Goal: Navigation & Orientation: Find specific page/section

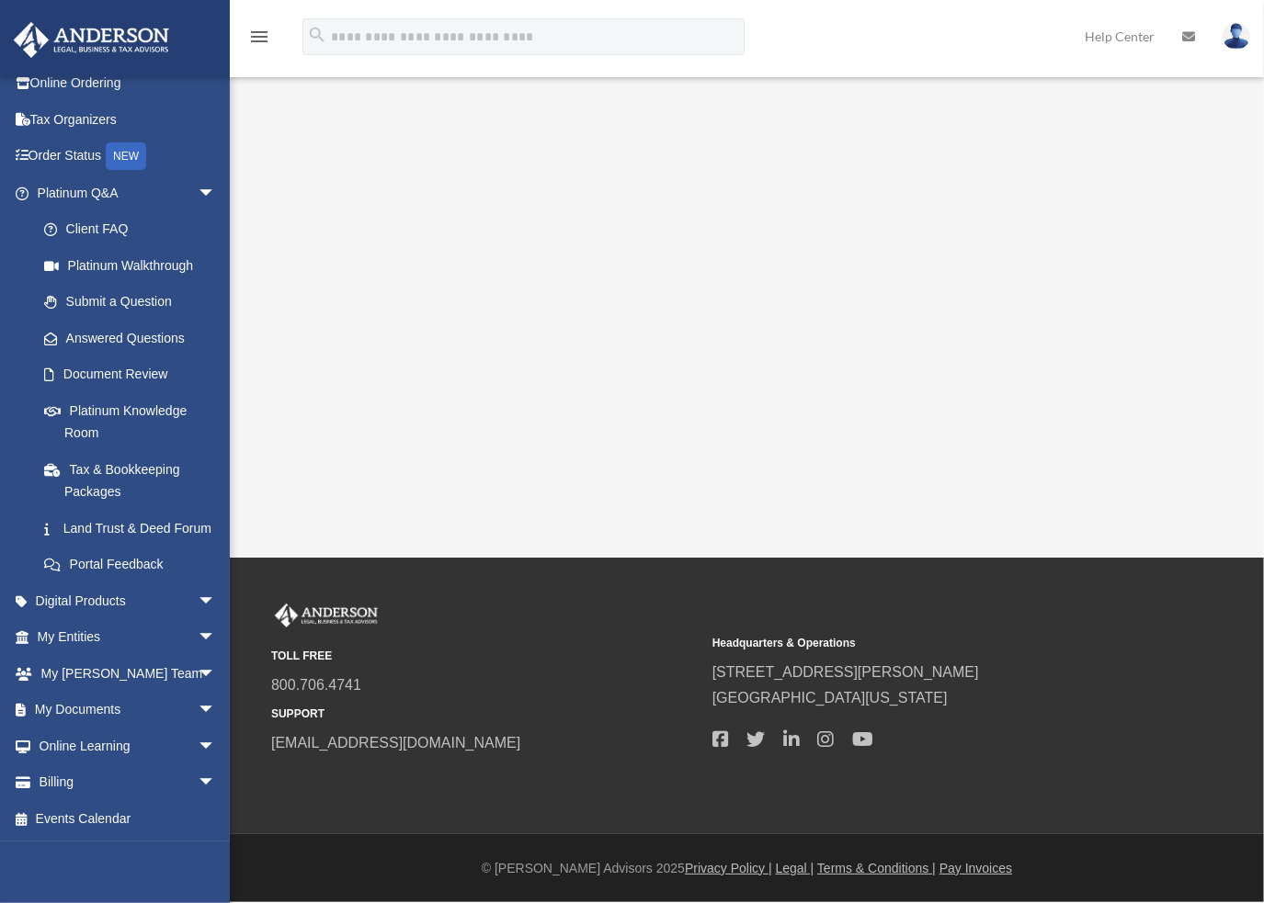
scroll to position [74, 0]
click at [97, 634] on link "My Entities arrow_drop_down" at bounding box center [128, 637] width 231 height 37
click at [198, 641] on span "arrow_drop_down" at bounding box center [216, 638] width 37 height 38
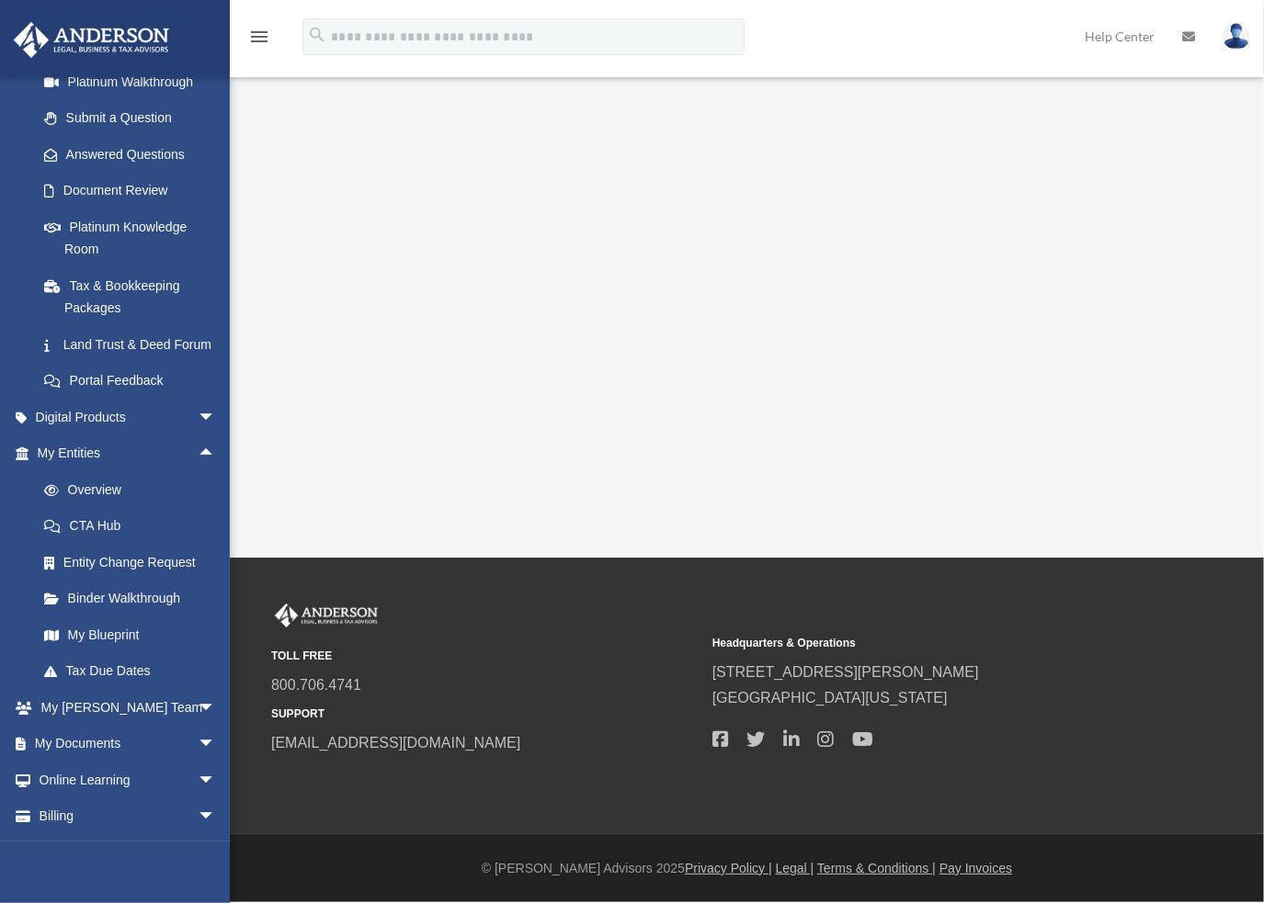
scroll to position [257, 0]
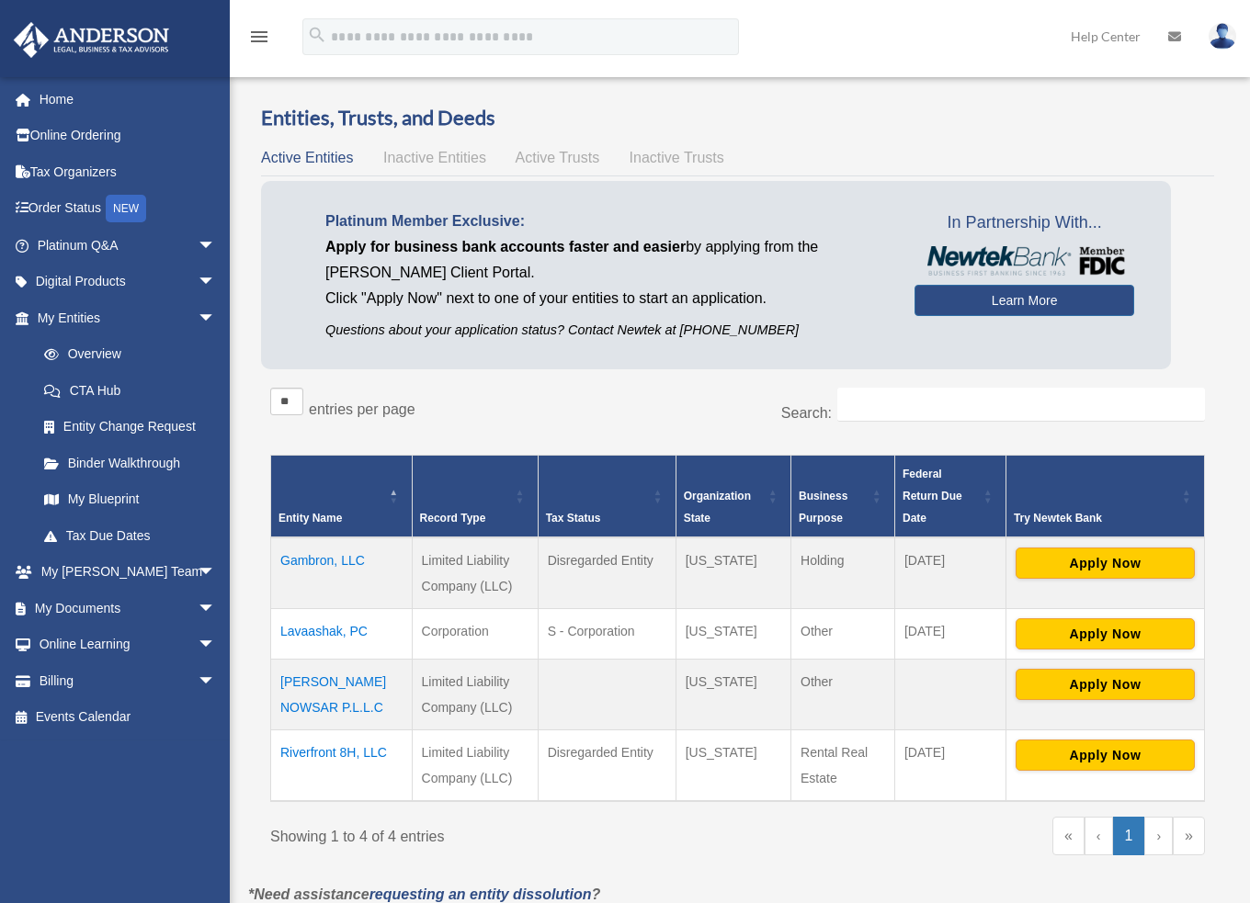
click at [348, 632] on td "Lavaashak, PC" at bounding box center [342, 634] width 142 height 51
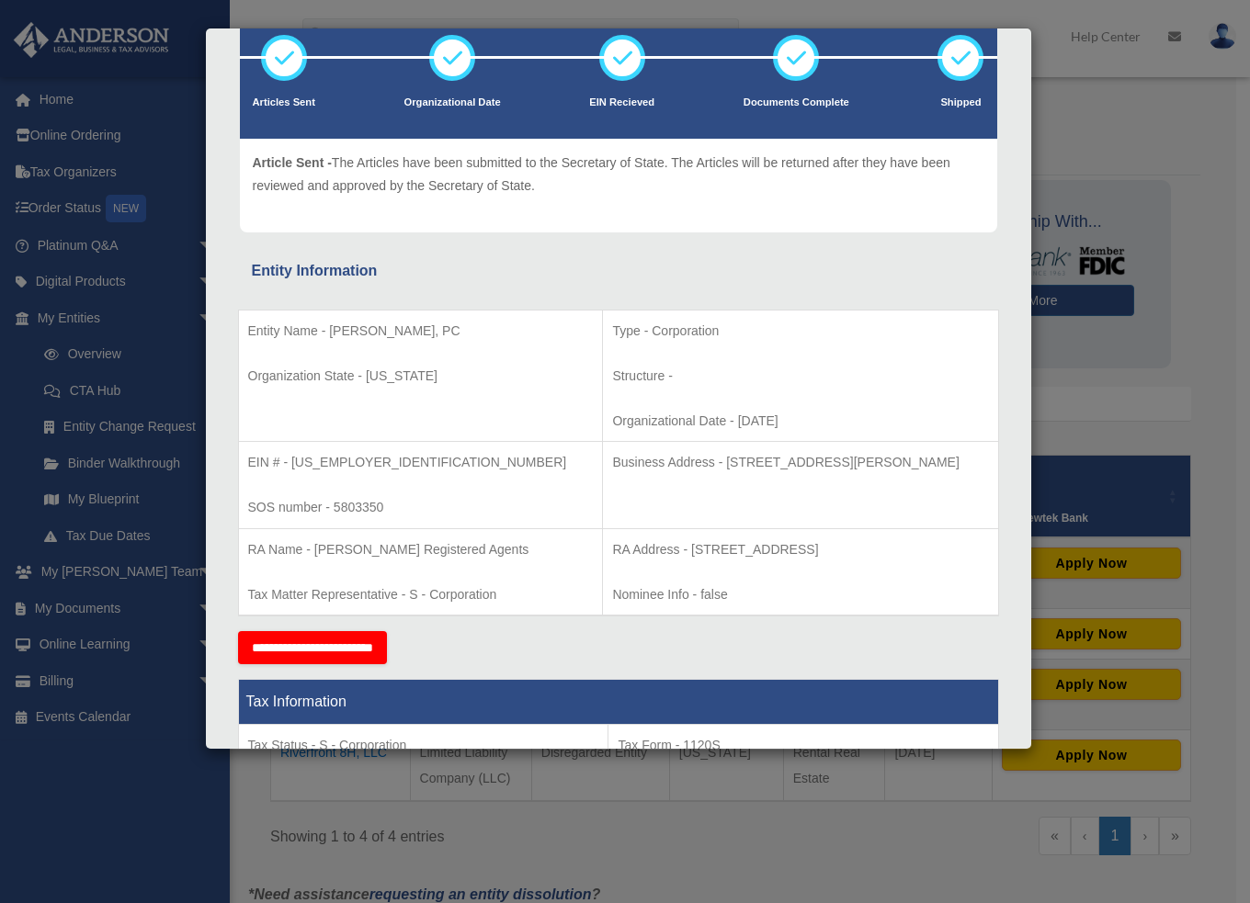
scroll to position [184, 0]
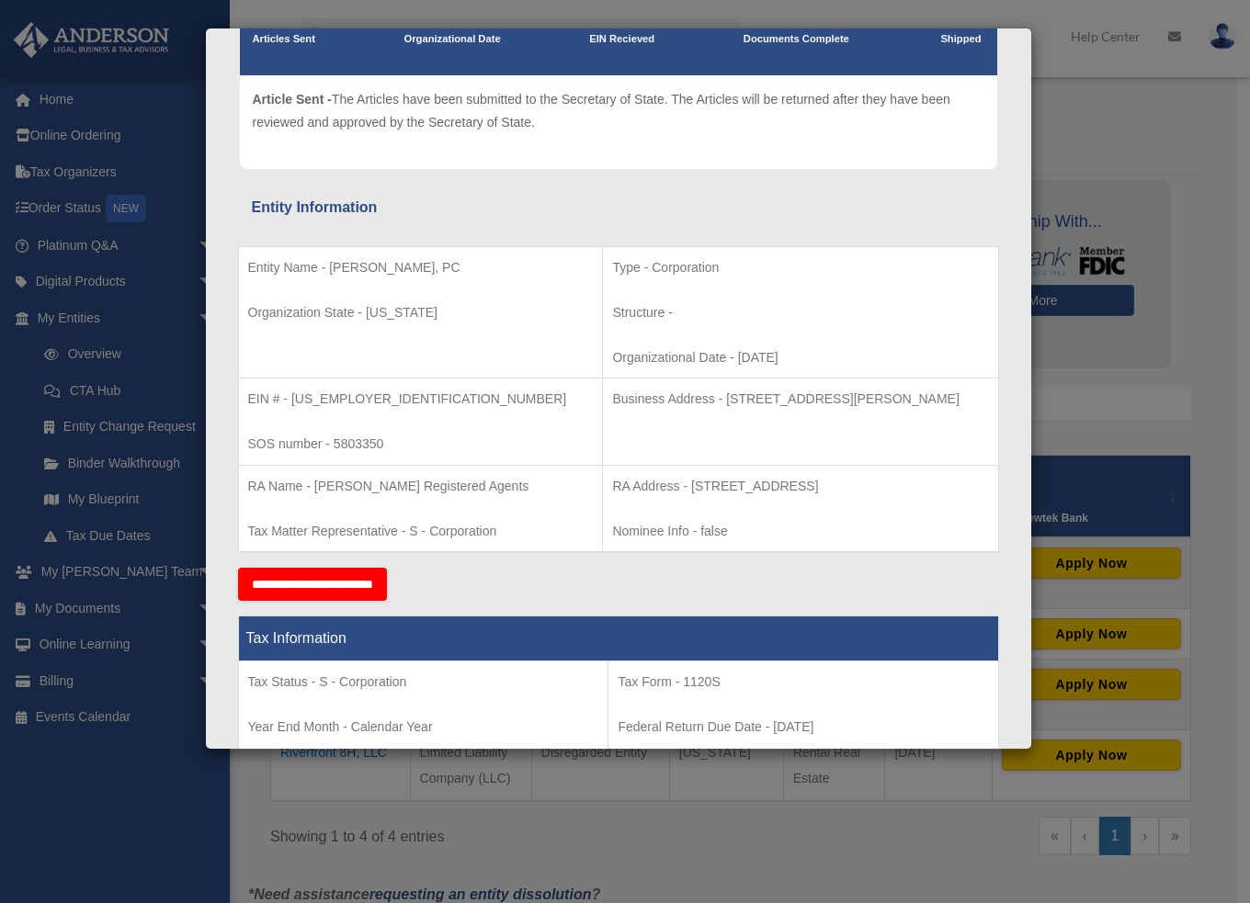
click at [603, 466] on td "RA Address - [STREET_ADDRESS] Nominee Info - false" at bounding box center [800, 508] width 395 height 87
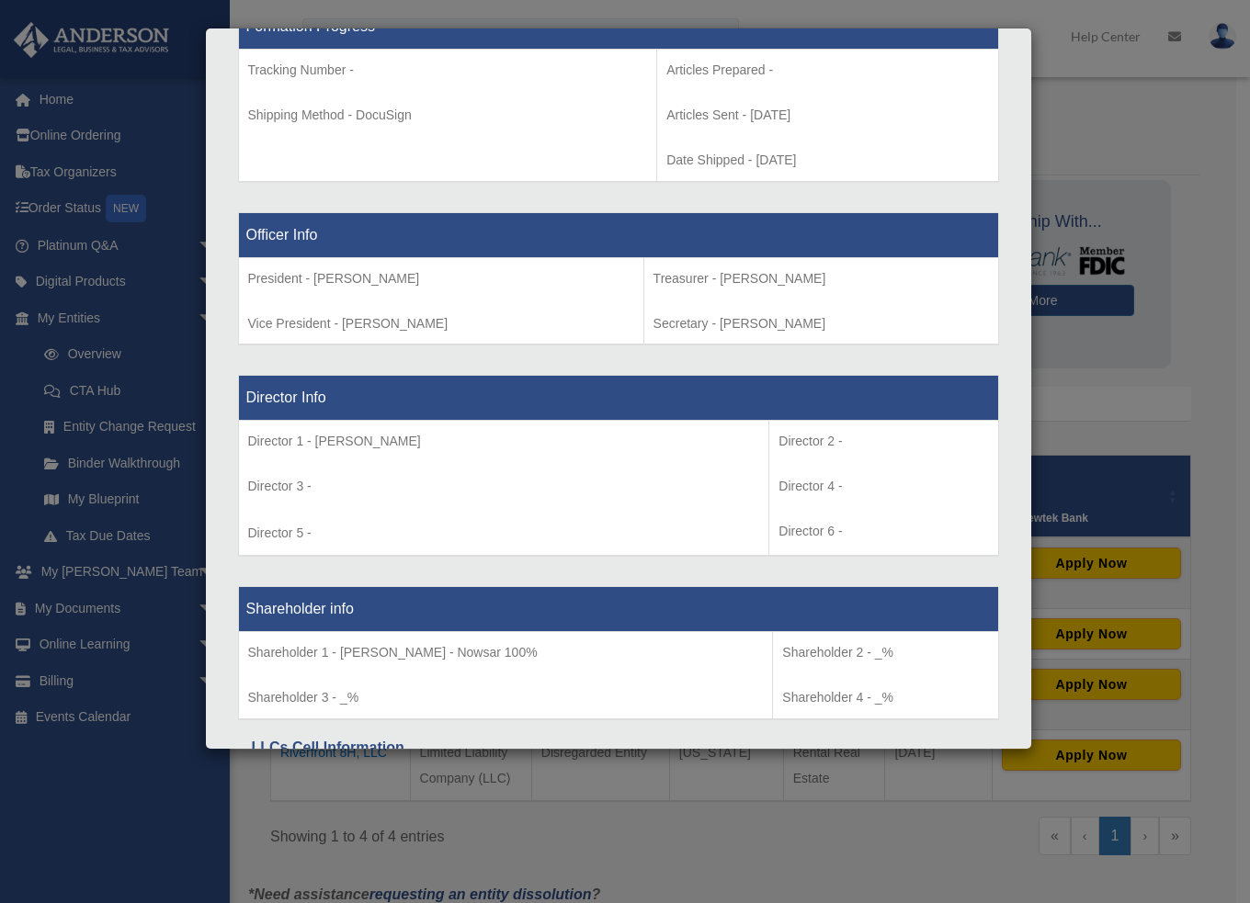
scroll to position [1011, 0]
